Goal: Information Seeking & Learning: Understand process/instructions

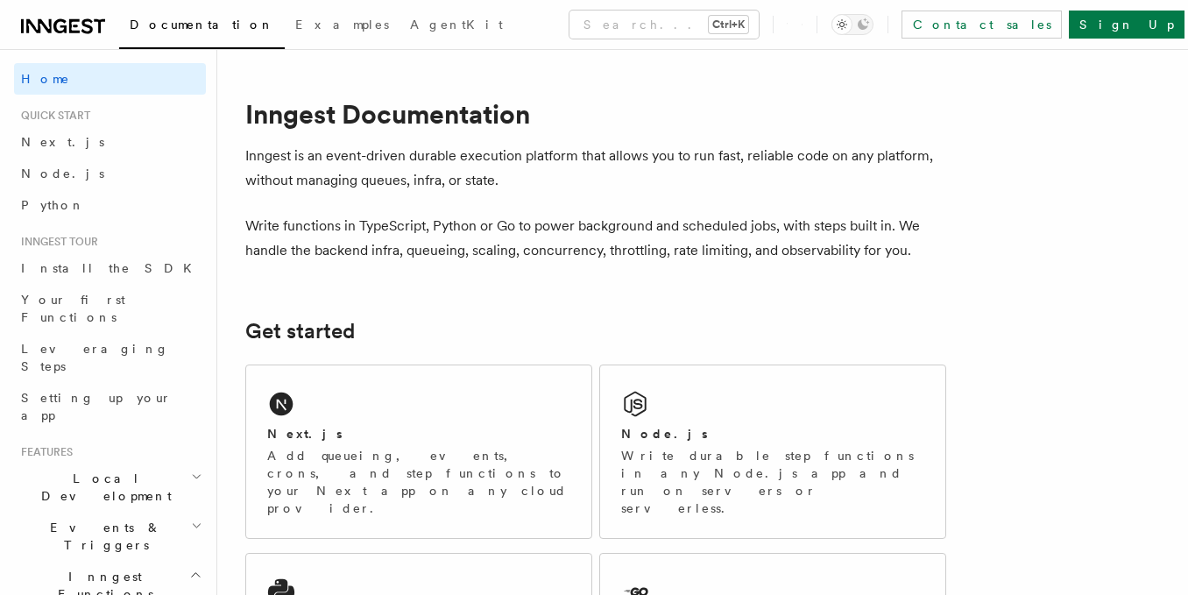
click at [331, 437] on div "Next.js" at bounding box center [418, 434] width 303 height 18
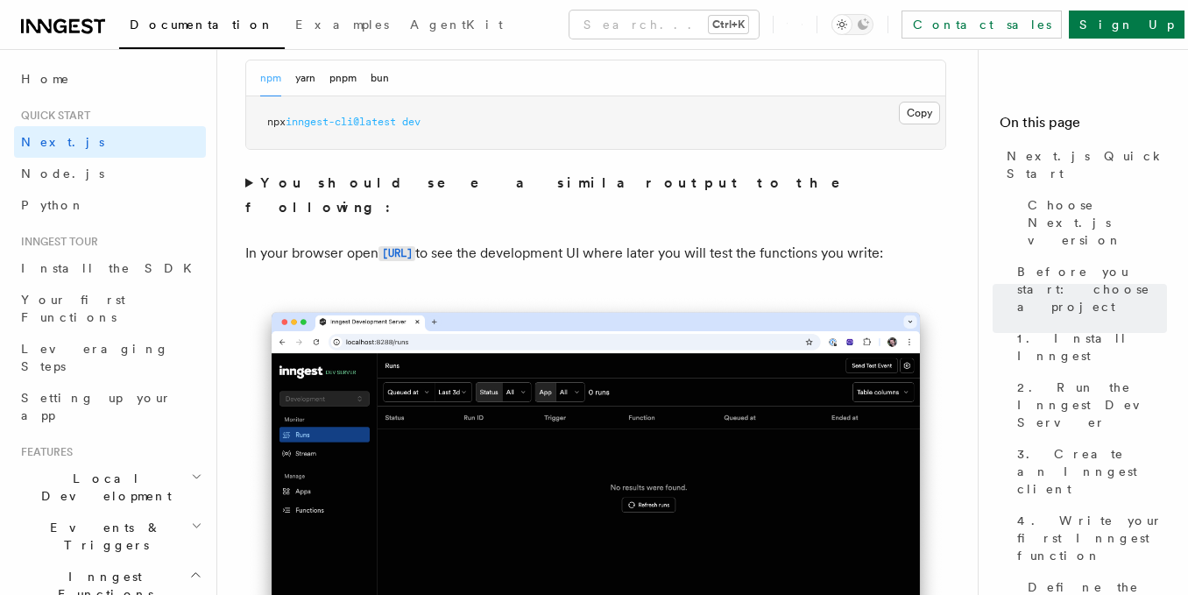
scroll to position [1342, 0]
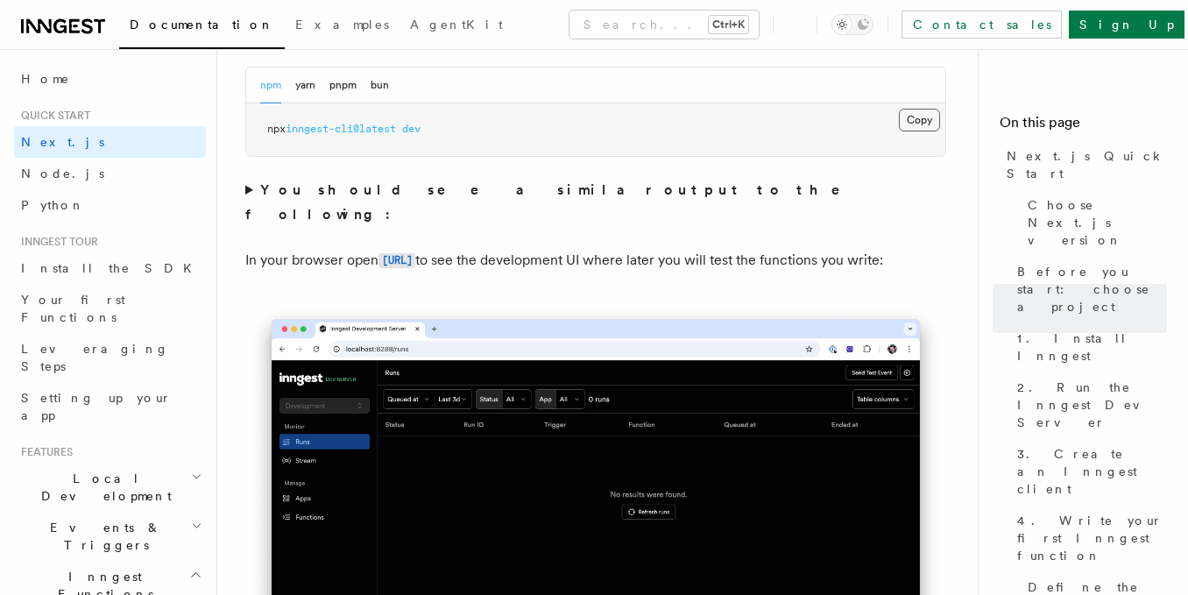
click at [933, 123] on button "Copy Copied" at bounding box center [919, 120] width 41 height 23
click at [415, 253] on code "[URL]" at bounding box center [396, 260] width 37 height 15
